Goal: Information Seeking & Learning: Learn about a topic

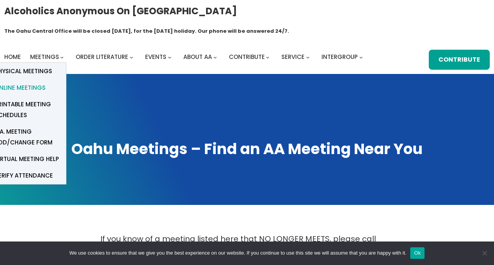
click at [40, 83] on span "Online Meetings" at bounding box center [20, 88] width 51 height 11
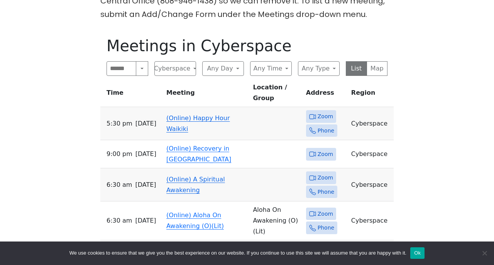
scroll to position [253, 0]
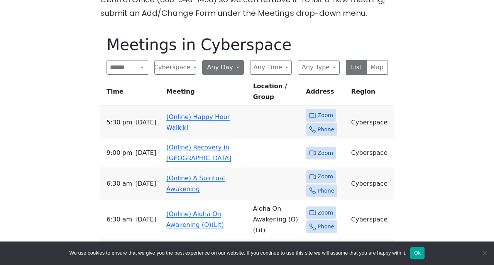
click at [229, 60] on button "Any Day" at bounding box center [223, 67] width 42 height 15
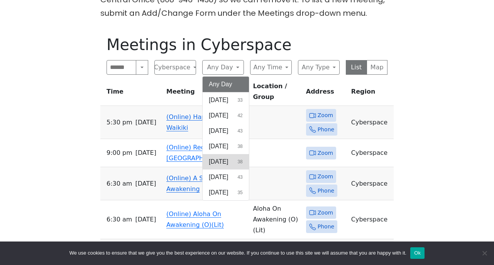
click at [226, 157] on span "[DATE]" at bounding box center [218, 161] width 19 height 9
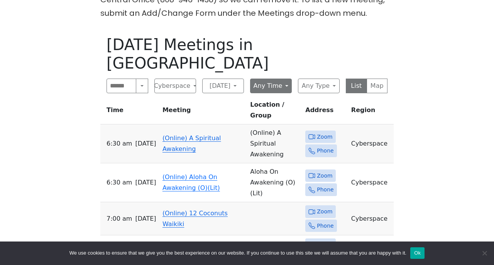
click at [274, 79] on button "Any Time" at bounding box center [271, 86] width 42 height 15
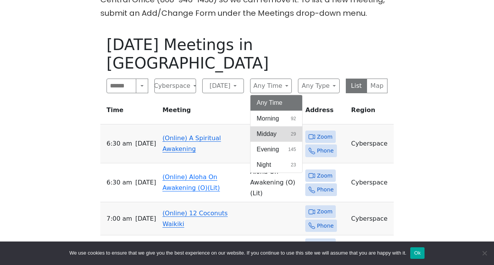
click at [268, 130] on span "Midday" at bounding box center [266, 134] width 20 height 9
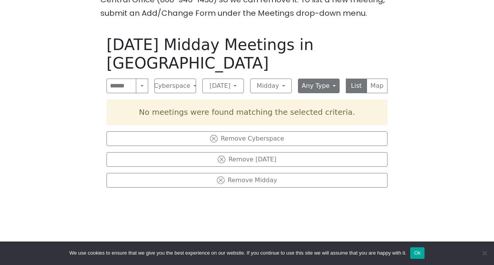
click at [322, 79] on button "Any Type" at bounding box center [319, 86] width 42 height 15
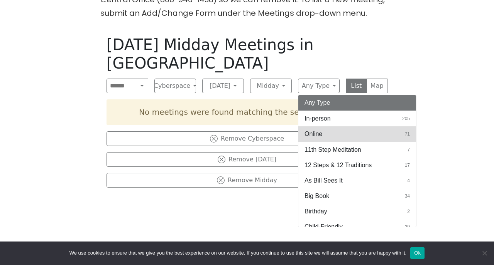
click at [318, 130] on span "Online" at bounding box center [313, 134] width 18 height 9
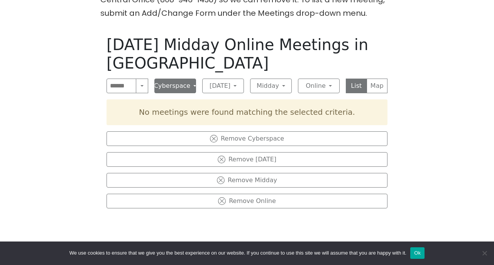
click at [192, 79] on button "Cyberspace" at bounding box center [175, 86] width 42 height 15
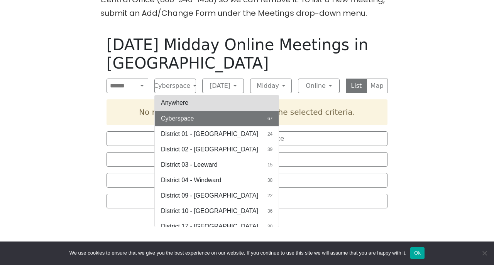
click at [179, 95] on button "Anywhere" at bounding box center [217, 102] width 124 height 15
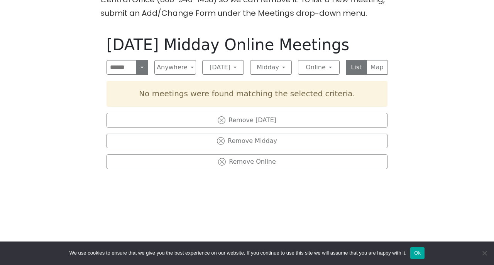
click at [143, 60] on button "Search" at bounding box center [142, 67] width 12 height 15
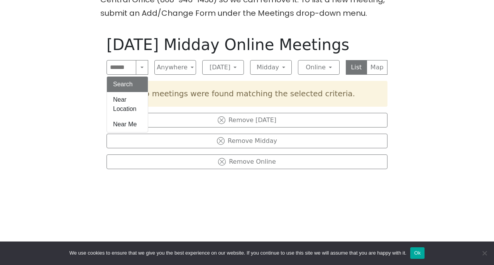
click at [130, 77] on button "Search" at bounding box center [127, 84] width 41 height 15
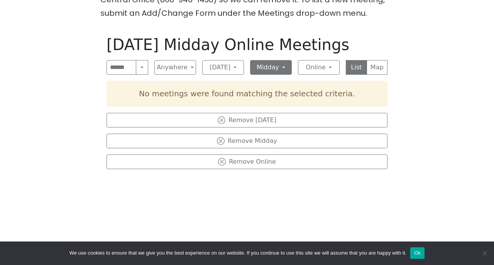
click at [272, 60] on button "Midday" at bounding box center [271, 67] width 42 height 15
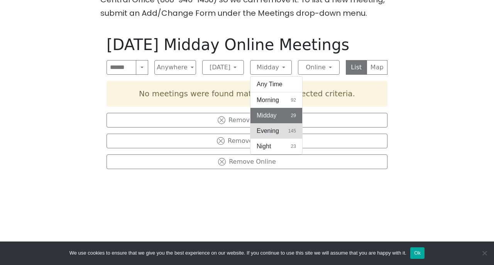
click at [266, 127] on span "Evening" at bounding box center [267, 131] width 22 height 9
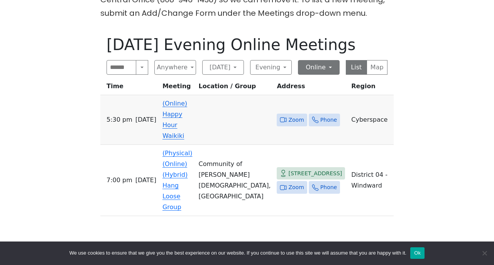
click at [315, 60] on button "Online" at bounding box center [319, 67] width 42 height 15
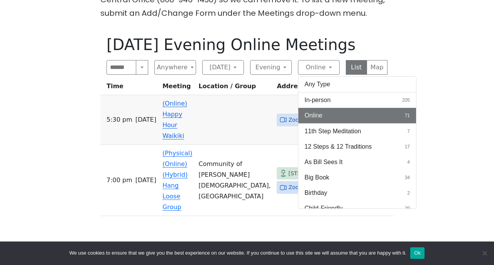
click at [315, 111] on span "Online" at bounding box center [313, 115] width 18 height 9
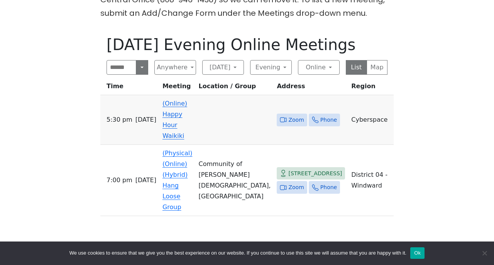
click at [140, 60] on button "Search" at bounding box center [142, 67] width 12 height 15
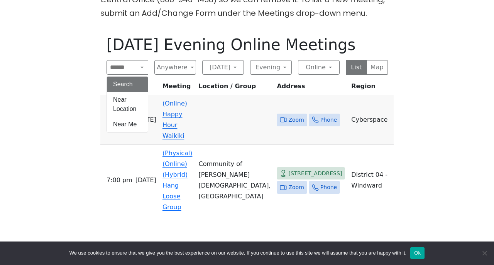
click at [135, 77] on button "Search" at bounding box center [127, 84] width 41 height 15
